Goal: Task Accomplishment & Management: Manage account settings

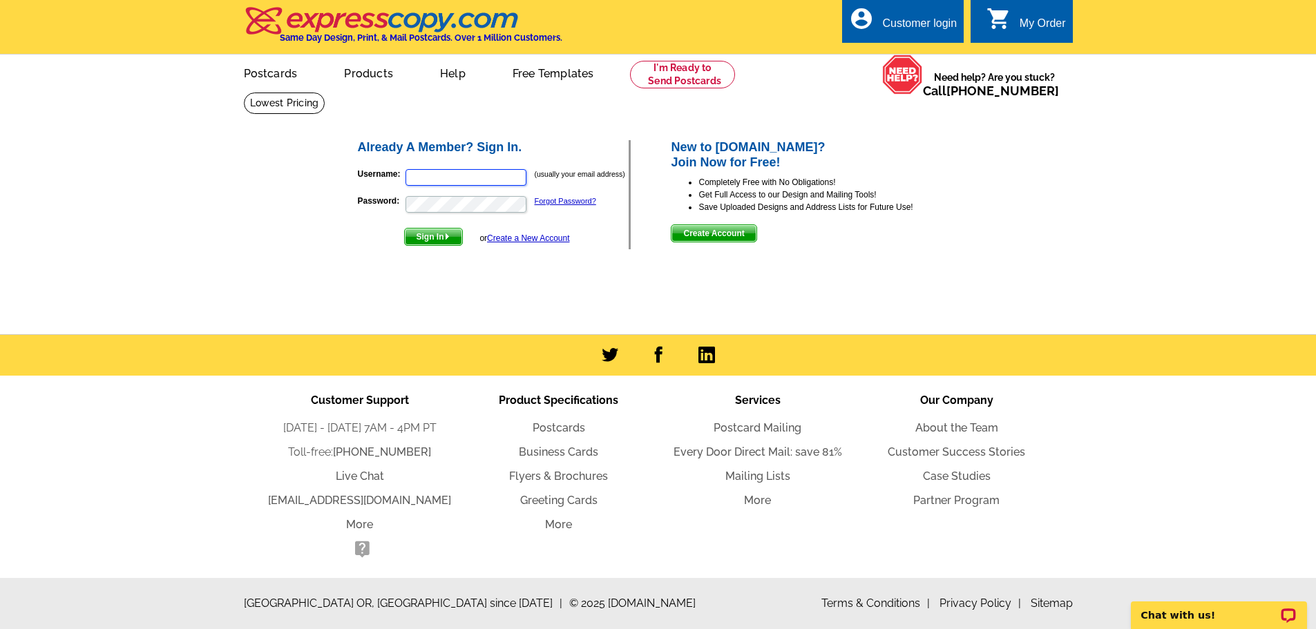
click at [452, 178] on input "Username:" at bounding box center [465, 177] width 121 height 17
type input "[EMAIL_ADDRESS][DOMAIN_NAME]"
click at [896, 23] on div "Customer login" at bounding box center [919, 26] width 75 height 19
click at [314, 209] on main "Already A Member? Sign In. Username: (usually your email address) Password: For…" at bounding box center [658, 213] width 1316 height 242
click at [311, 209] on main "Already A Member? Sign In. Username: (usually your email address) Password: For…" at bounding box center [658, 213] width 1316 height 242
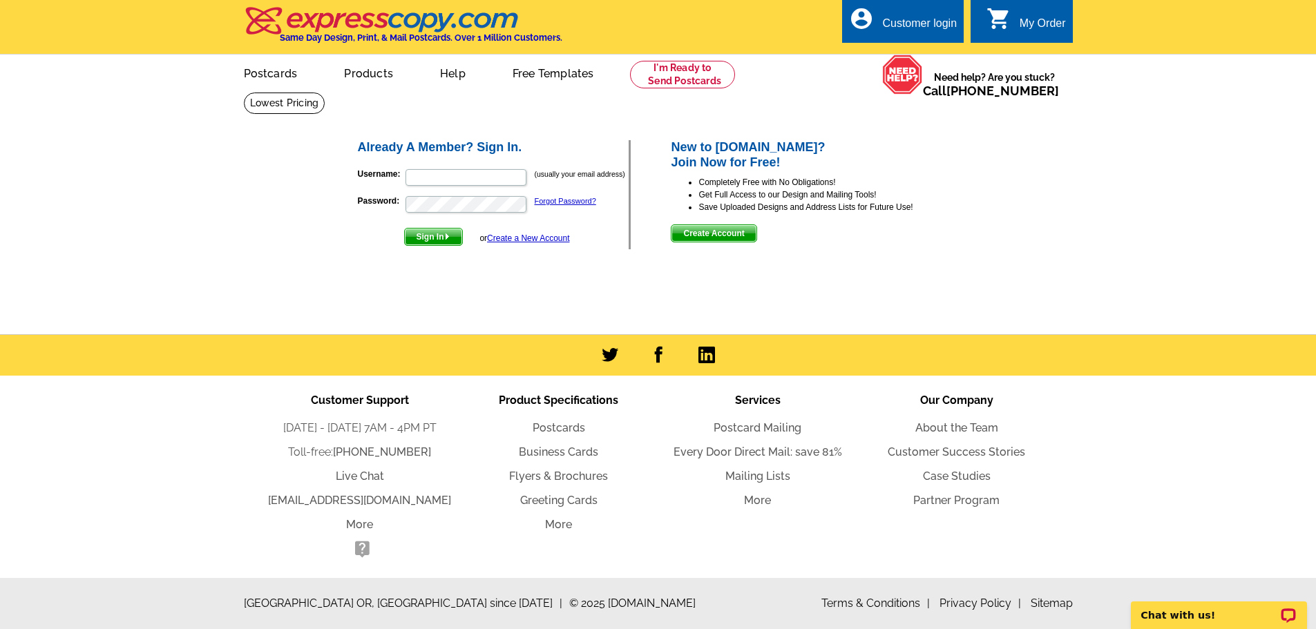
click at [311, 209] on main "Already A Member? Sign In. Username: (usually your email address) Password: For…" at bounding box center [658, 213] width 1316 height 242
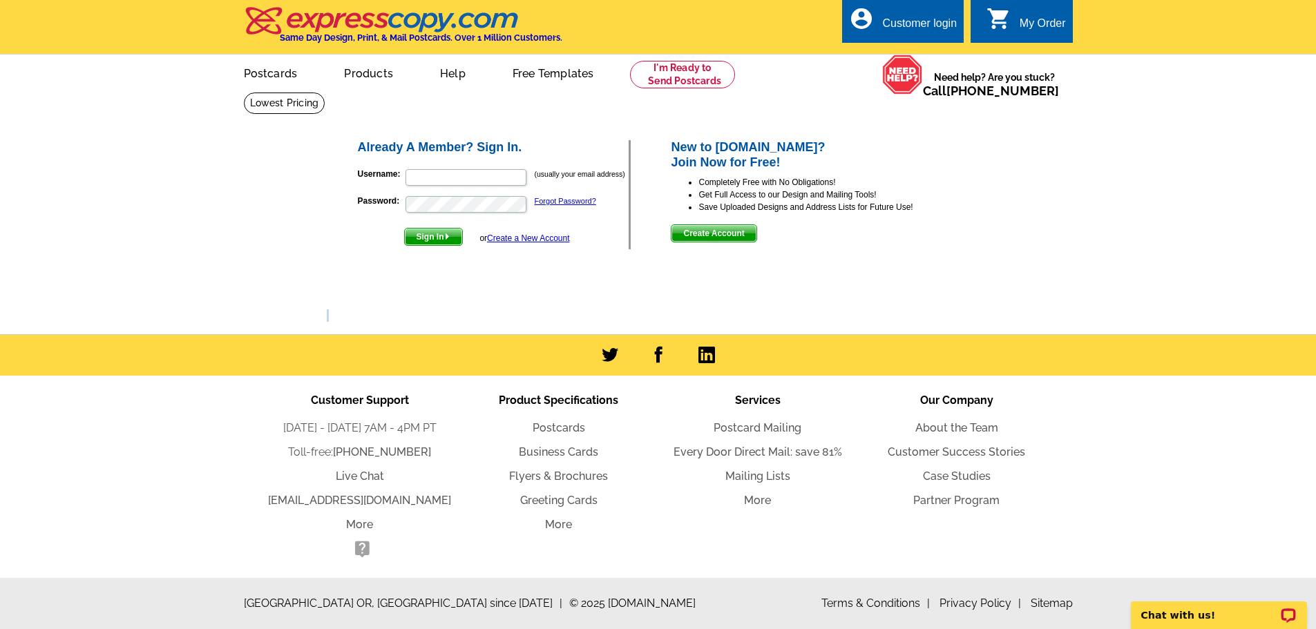
click at [311, 209] on main "Already A Member? Sign In. Username: (usually your email address) Password: For…" at bounding box center [658, 213] width 1316 height 242
